Goal: Transaction & Acquisition: Book appointment/travel/reservation

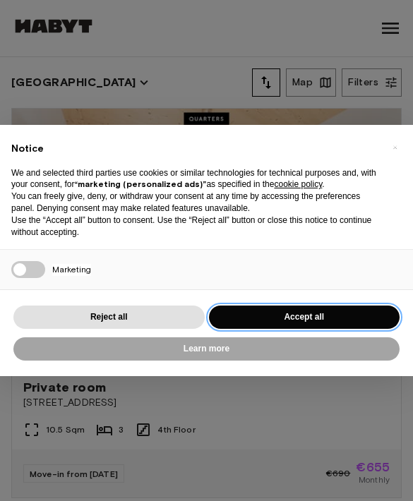
click at [276, 320] on button "Accept all" at bounding box center [304, 317] width 191 height 23
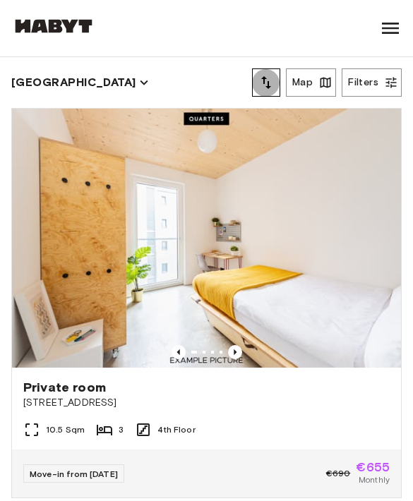
click at [264, 81] on icon "tune" at bounding box center [266, 82] width 10 height 13
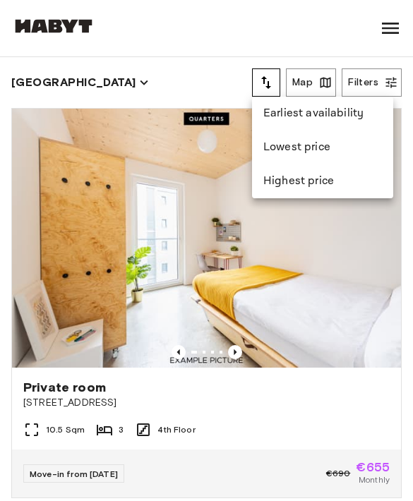
click at [289, 150] on li "Lowest price" at bounding box center [322, 148] width 141 height 34
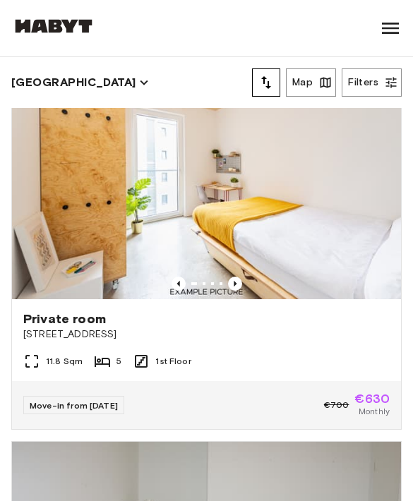
scroll to position [3299, 0]
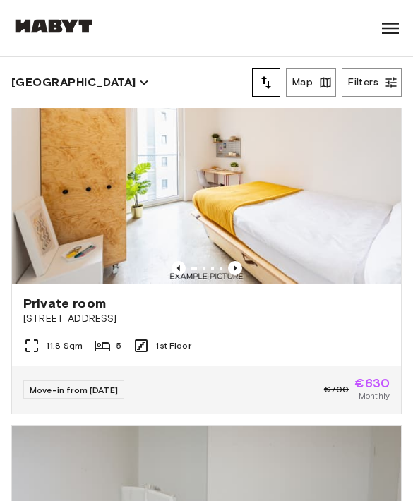
click at [235, 261] on icon "Previous image" at bounding box center [235, 268] width 14 height 14
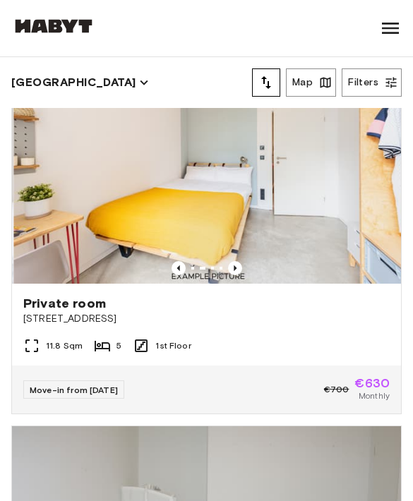
click at [231, 260] on img at bounding box center [207, 154] width 389 height 259
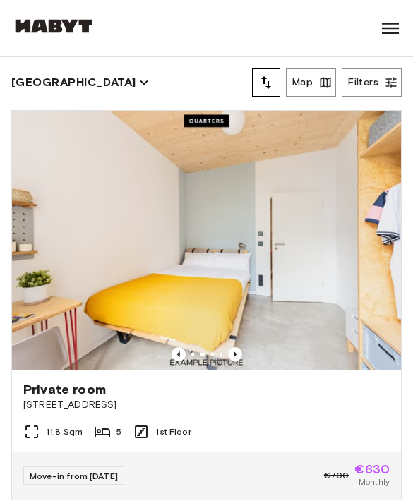
scroll to position [3205, 0]
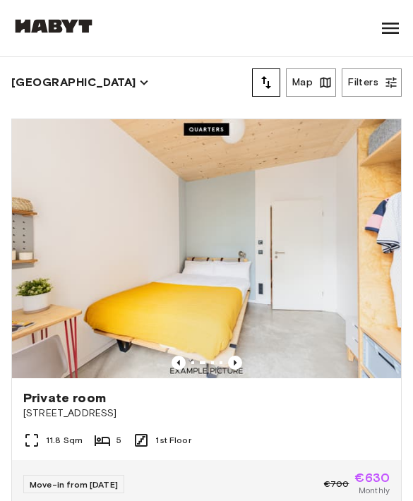
click at [117, 266] on img at bounding box center [206, 248] width 389 height 259
